Goal: Task Accomplishment & Management: Manage account settings

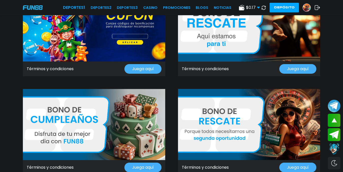
click at [37, 6] on img at bounding box center [33, 7] width 20 height 4
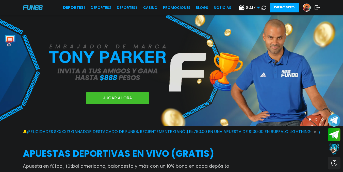
scroll to position [127, 0]
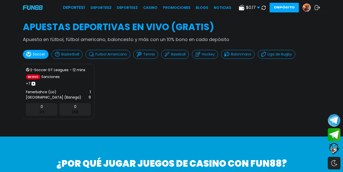
click at [69, 116] on div "0 1.58" at bounding box center [74, 109] width 31 height 13
click at [73, 116] on div "0 1.58" at bounding box center [74, 109] width 31 height 13
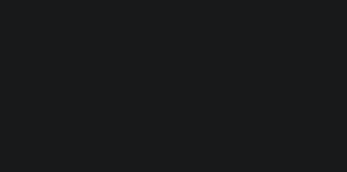
click at [42, 121] on body at bounding box center [173, 86] width 347 height 172
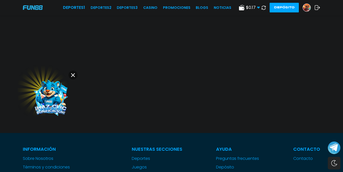
scroll to position [51, 0]
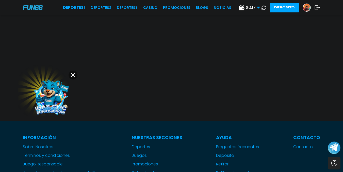
click at [58, 92] on img at bounding box center [51, 96] width 46 height 46
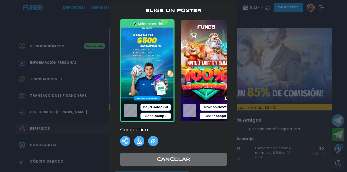
click at [90, 30] on div at bounding box center [173, 86] width 347 height 172
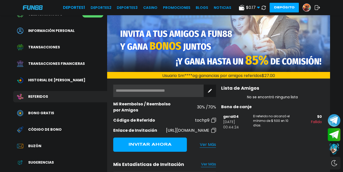
scroll to position [76, 0]
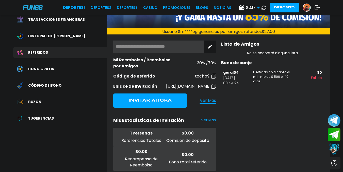
click at [167, 6] on link "Promociones" at bounding box center [176, 7] width 27 height 5
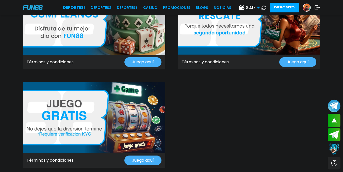
scroll to position [584, 0]
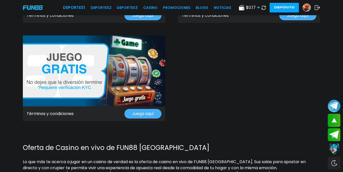
click at [126, 68] on img at bounding box center [94, 71] width 142 height 71
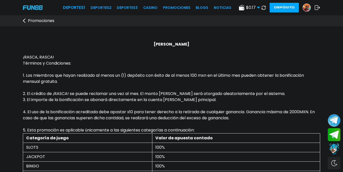
click at [319, 7] on use at bounding box center [317, 7] width 5 height 5
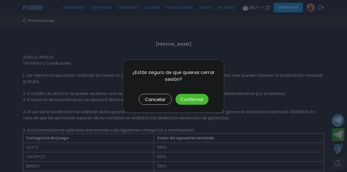
click at [204, 100] on button "Confirmar" at bounding box center [191, 99] width 33 height 11
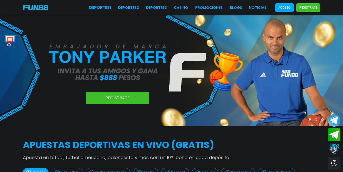
click at [283, 8] on p "Acceso" at bounding box center [284, 7] width 12 height 5
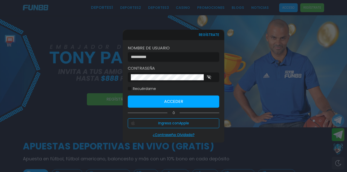
drag, startPoint x: 187, startPoint y: 55, endPoint x: 156, endPoint y: 59, distance: 30.9
click at [187, 55] on input at bounding box center [172, 57] width 82 height 6
drag, startPoint x: 156, startPoint y: 59, endPoint x: 140, endPoint y: 70, distance: 20.1
click at [156, 59] on div at bounding box center [173, 57] width 91 height 10
click at [148, 55] on input at bounding box center [172, 57] width 82 height 6
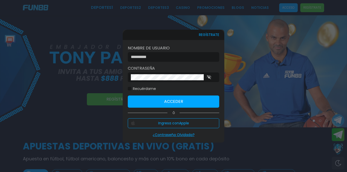
click at [162, 57] on input at bounding box center [172, 57] width 82 height 6
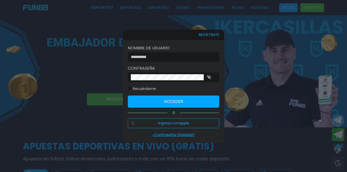
drag, startPoint x: 185, startPoint y: 43, endPoint x: 178, endPoint y: 47, distance: 8.4
click at [181, 45] on label "Nombre de usuario" at bounding box center [173, 48] width 91 height 6
click at [177, 49] on div "Nombre de usuario" at bounding box center [173, 53] width 91 height 17
click at [176, 52] on div at bounding box center [173, 57] width 91 height 10
click at [169, 54] on input at bounding box center [172, 57] width 82 height 6
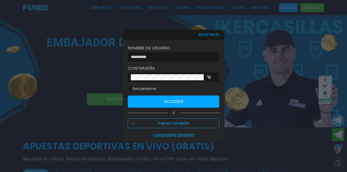
click at [159, 54] on input at bounding box center [172, 57] width 82 height 6
click at [169, 54] on input at bounding box center [172, 57] width 82 height 6
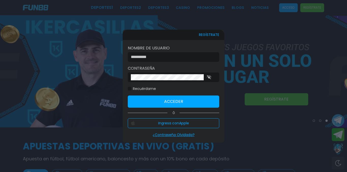
click at [145, 52] on div at bounding box center [173, 57] width 91 height 10
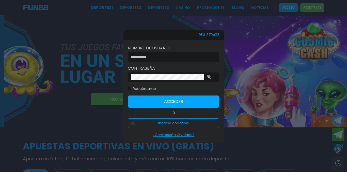
click at [144, 57] on input at bounding box center [172, 57] width 82 height 6
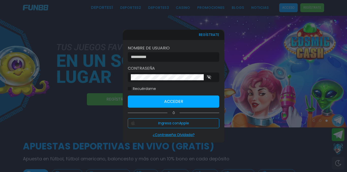
click at [162, 54] on input at bounding box center [172, 57] width 82 height 6
click at [187, 54] on input at bounding box center [172, 57] width 82 height 6
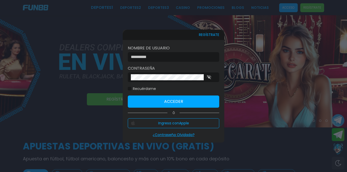
drag, startPoint x: 346, startPoint y: 1, endPoint x: 141, endPoint y: 53, distance: 211.6
click at [141, 54] on input at bounding box center [172, 57] width 82 height 6
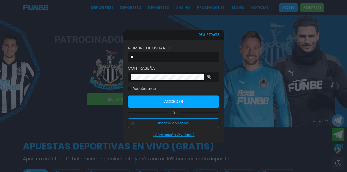
type input "********"
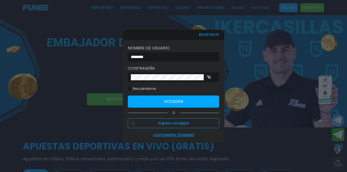
click button "Acceder" at bounding box center [173, 102] width 91 height 12
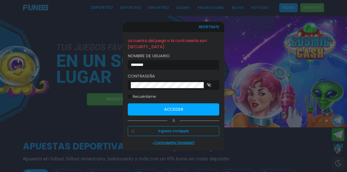
click at [210, 84] on icon "button" at bounding box center [209, 85] width 5 height 4
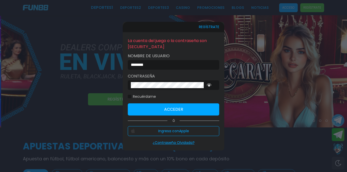
click at [179, 63] on input "********" at bounding box center [172, 65] width 82 height 6
